Goal: Task Accomplishment & Management: Manage account settings

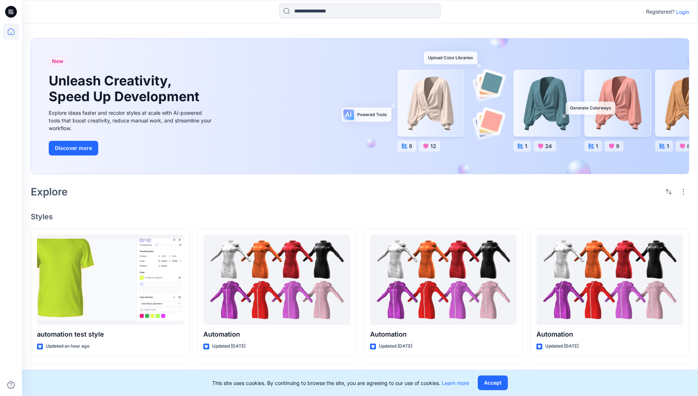
click at [681, 12] on p "Login" at bounding box center [682, 12] width 13 height 8
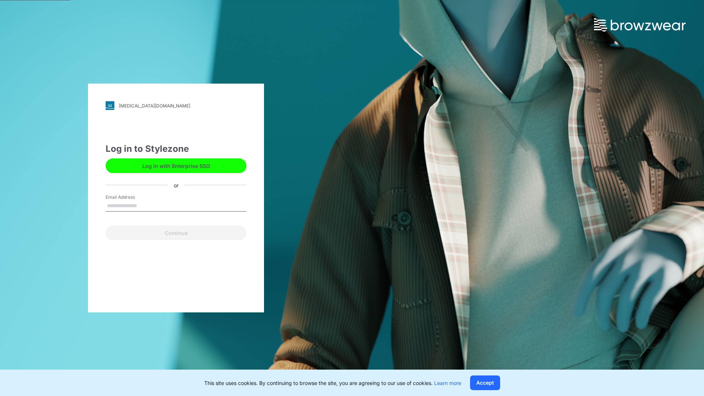
click at [145, 205] on input "Email Address" at bounding box center [176, 206] width 141 height 11
type input "**********"
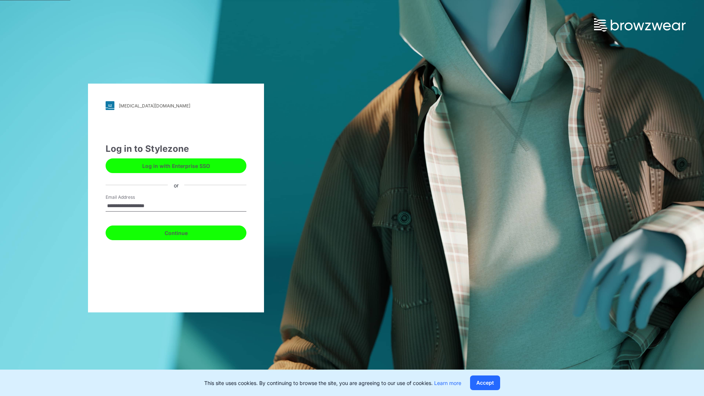
click at [184, 232] on button "Continue" at bounding box center [176, 232] width 141 height 15
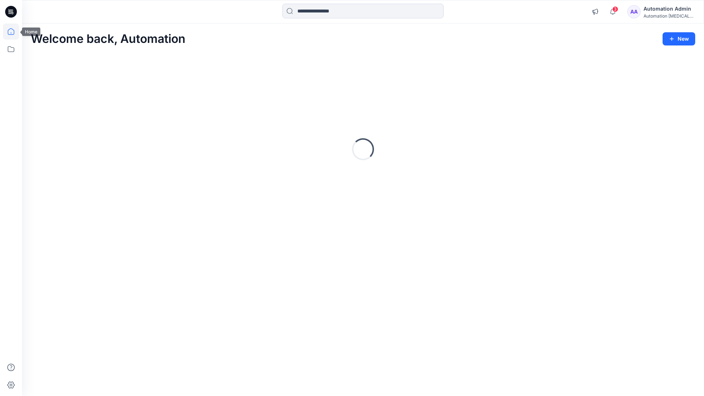
click at [14, 32] on icon at bounding box center [11, 31] width 7 height 7
click at [667, 12] on div "Automation Admin" at bounding box center [668, 8] width 51 height 9
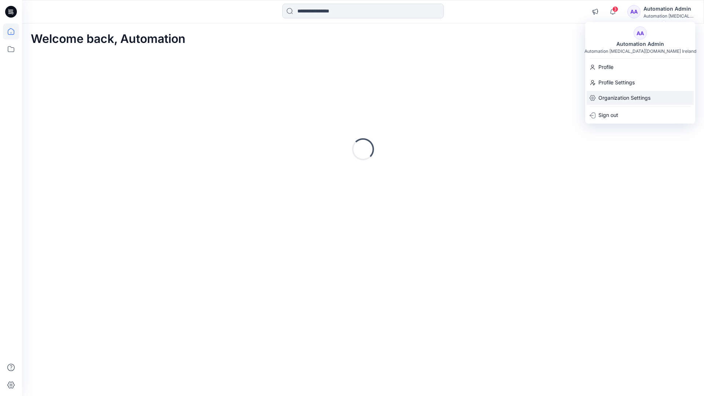
click at [626, 99] on p "Organization Settings" at bounding box center [624, 98] width 52 height 14
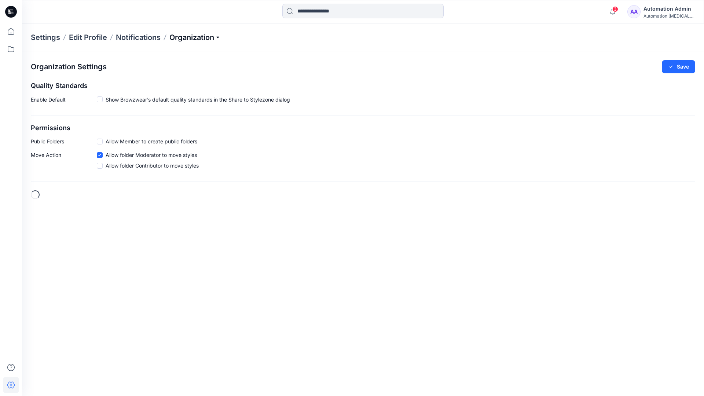
click at [208, 36] on p "Organization" at bounding box center [194, 37] width 51 height 10
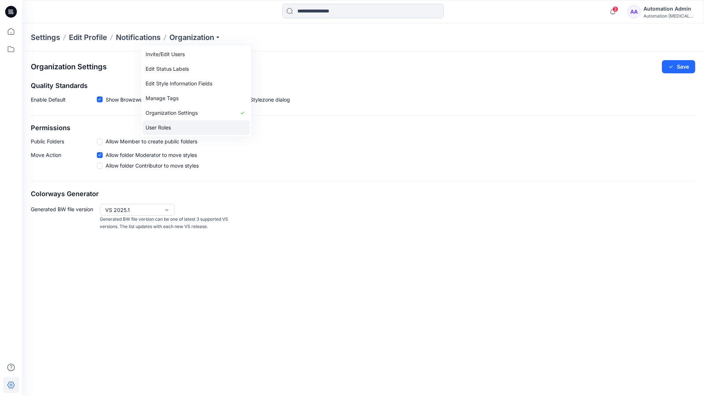
click at [175, 128] on link "User Roles" at bounding box center [196, 127] width 107 height 15
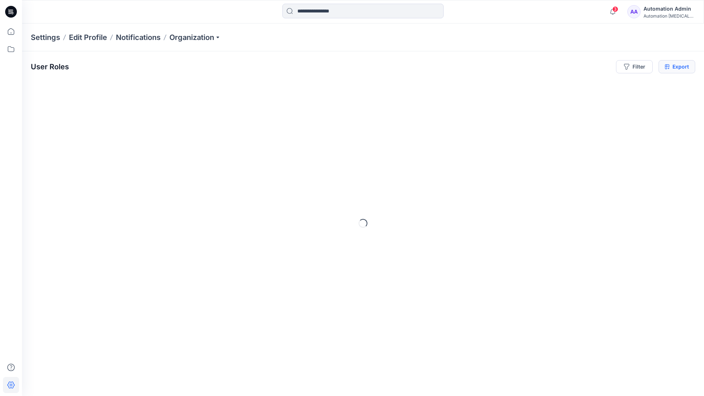
click at [667, 67] on icon at bounding box center [667, 67] width 5 height 6
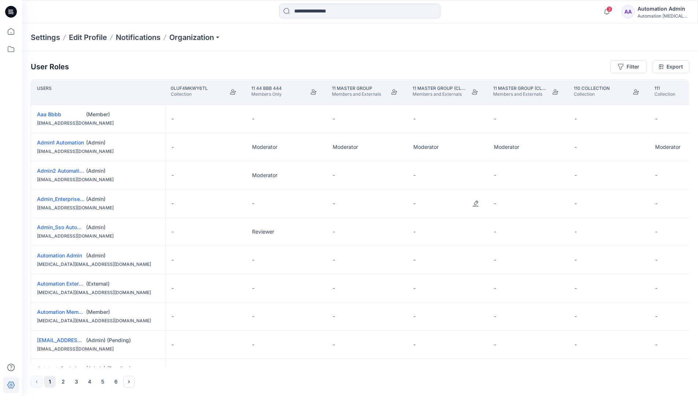
click at [657, 13] on div "Automation Admin" at bounding box center [663, 8] width 51 height 9
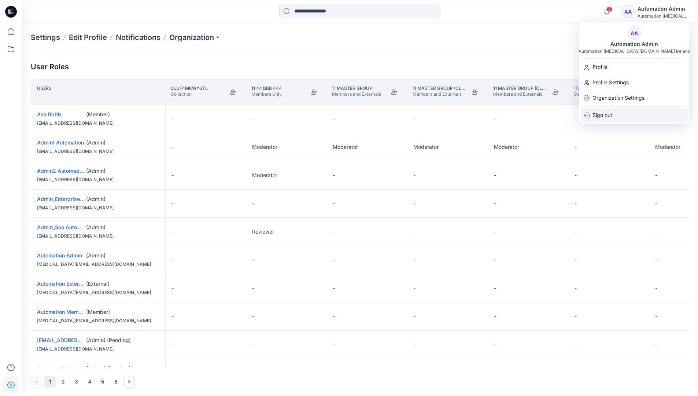
click at [612, 115] on p "Sign out" at bounding box center [603, 115] width 20 height 14
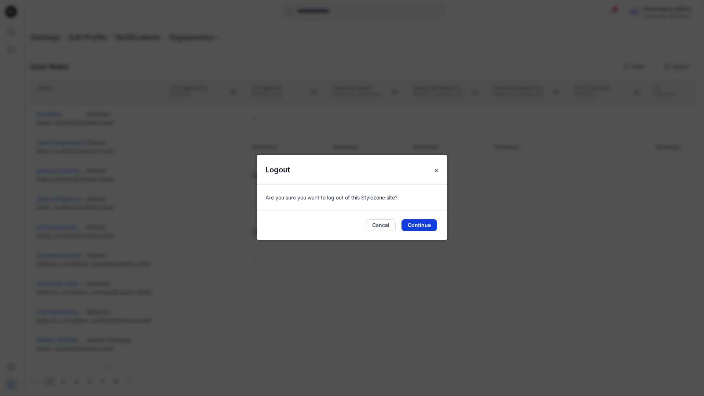
click at [432, 224] on button "Continue" at bounding box center [419, 225] width 36 height 12
